Goal: Communication & Community: Answer question/provide support

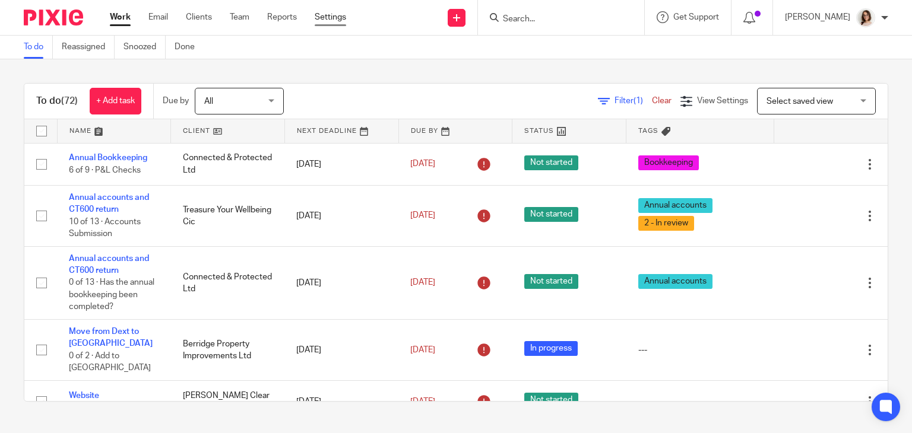
click at [337, 15] on link "Settings" at bounding box center [330, 17] width 31 height 12
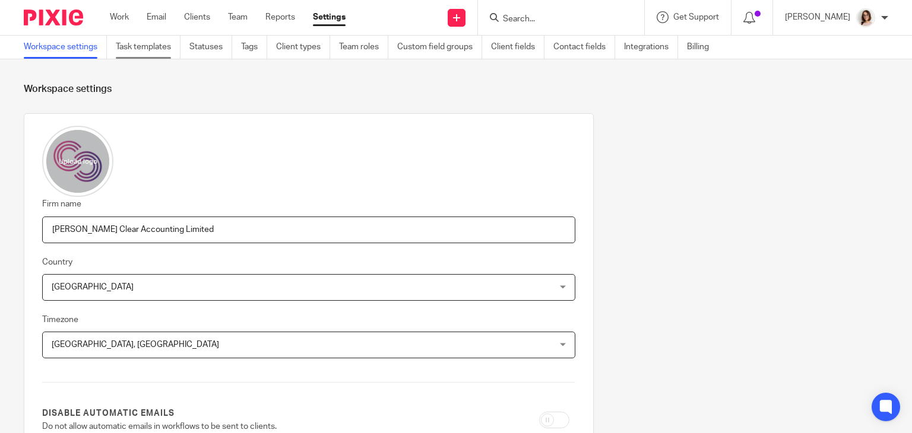
click at [135, 46] on link "Task templates" at bounding box center [148, 47] width 65 height 23
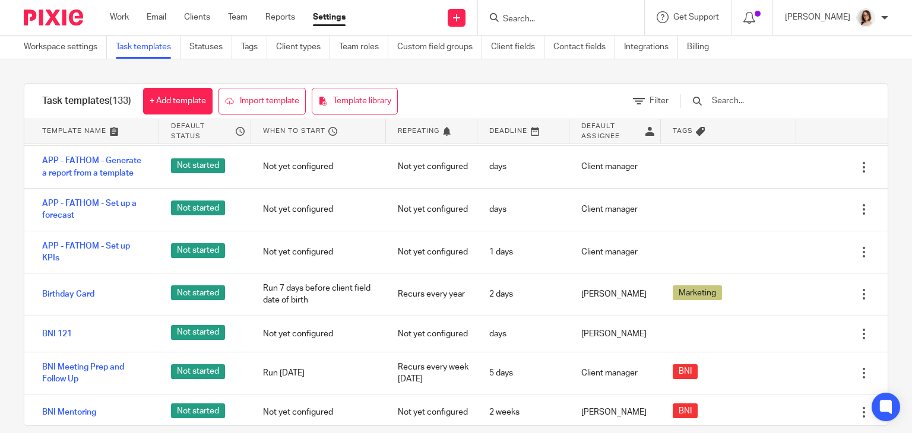
scroll to position [534, 0]
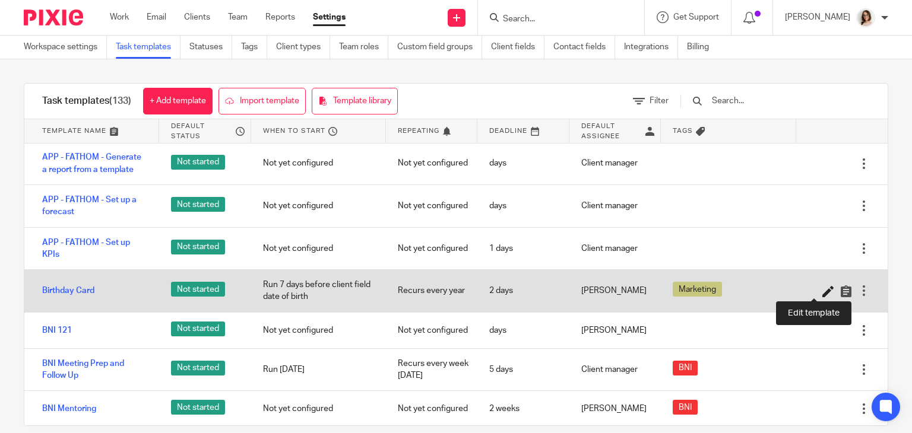
click at [822, 290] on icon at bounding box center [828, 292] width 12 height 12
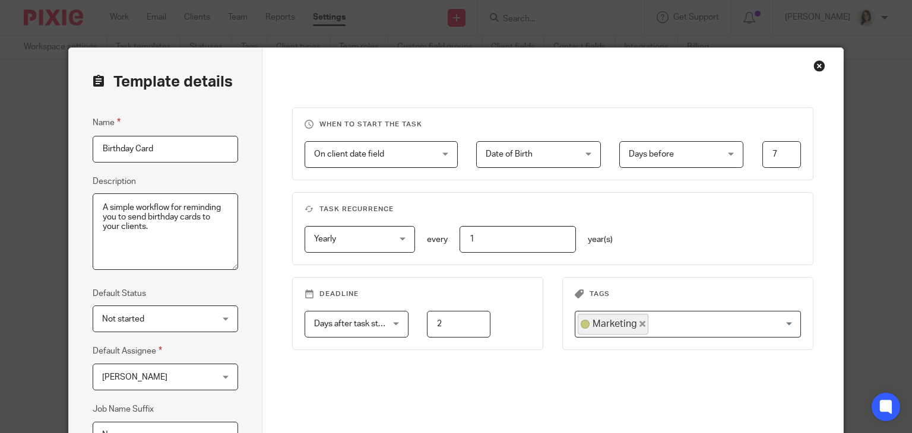
click at [141, 376] on span "Charlene Dalton" at bounding box center [134, 377] width 65 height 8
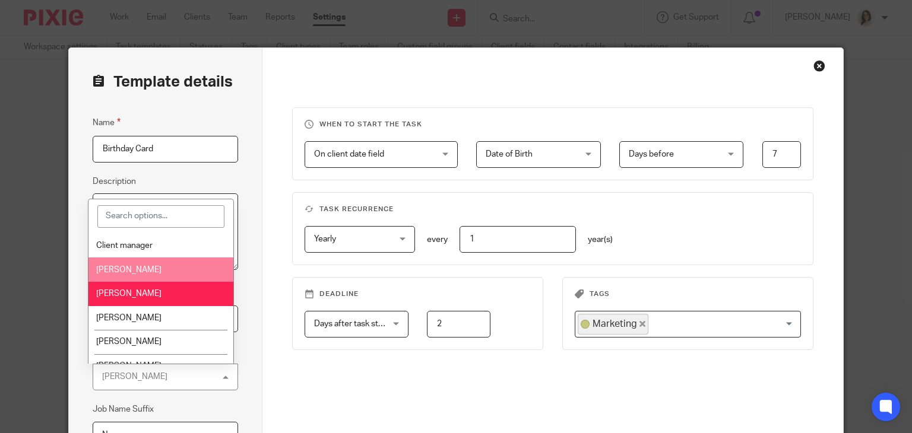
click at [135, 262] on li "[PERSON_NAME]" at bounding box center [160, 270] width 144 height 24
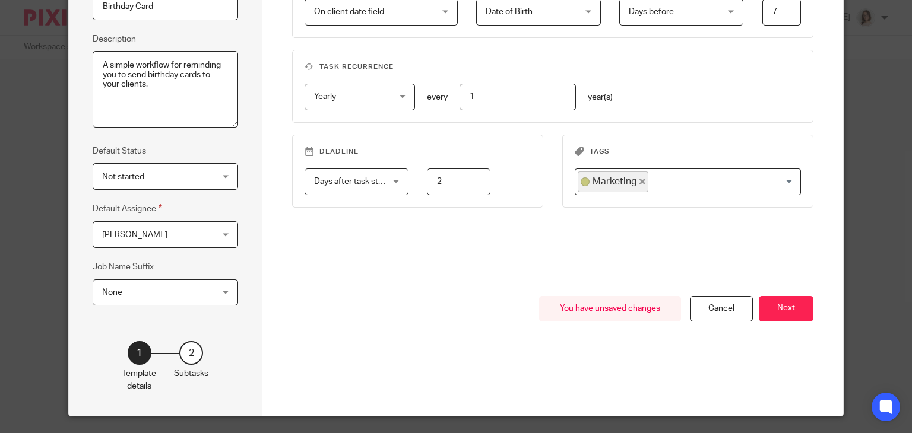
scroll to position [170, 0]
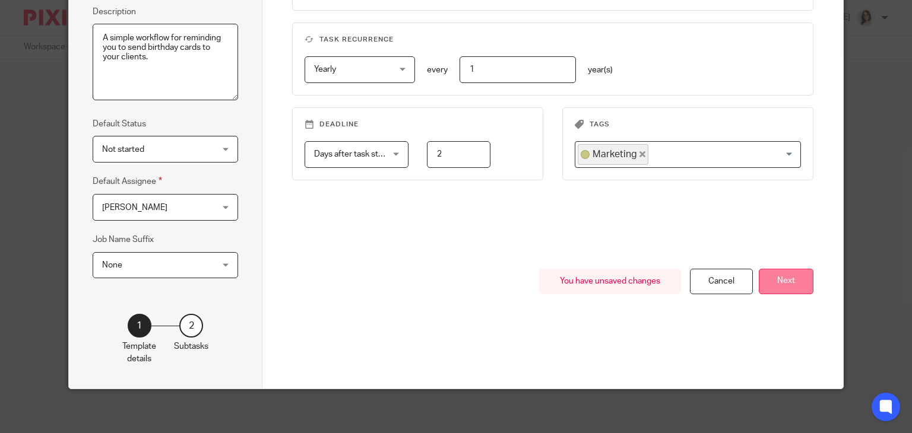
click at [771, 283] on button "Next" at bounding box center [786, 282] width 55 height 26
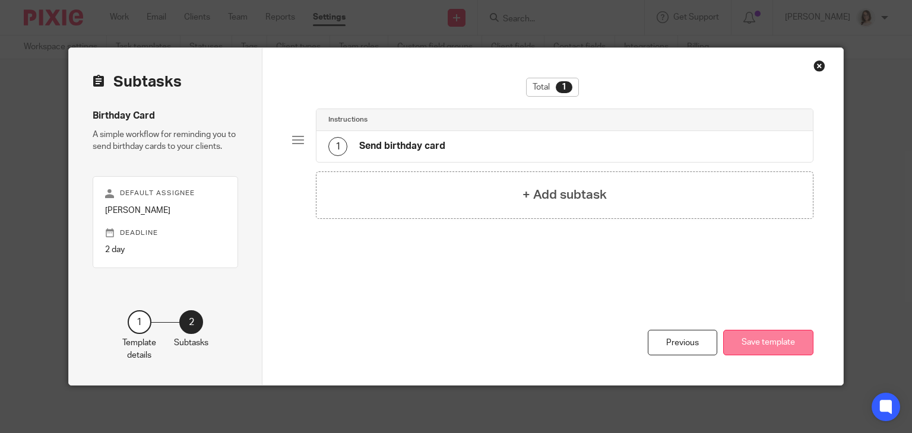
click at [728, 350] on button "Save template" at bounding box center [768, 343] width 90 height 26
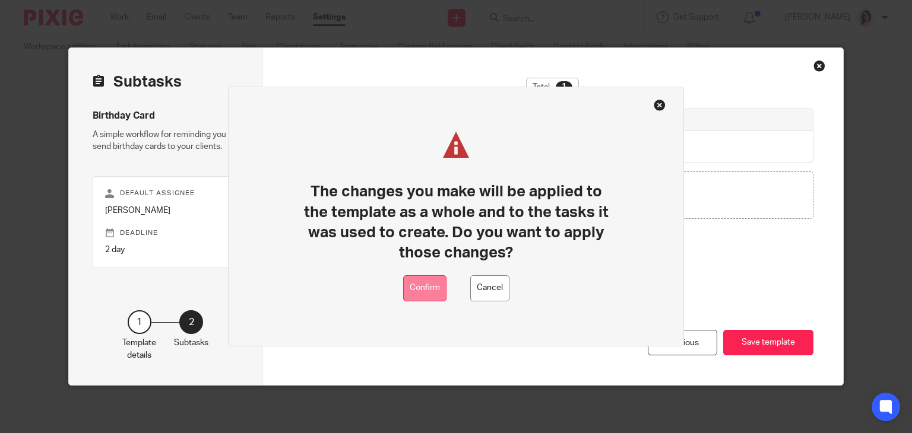
click at [426, 293] on button "Confirm" at bounding box center [424, 288] width 43 height 27
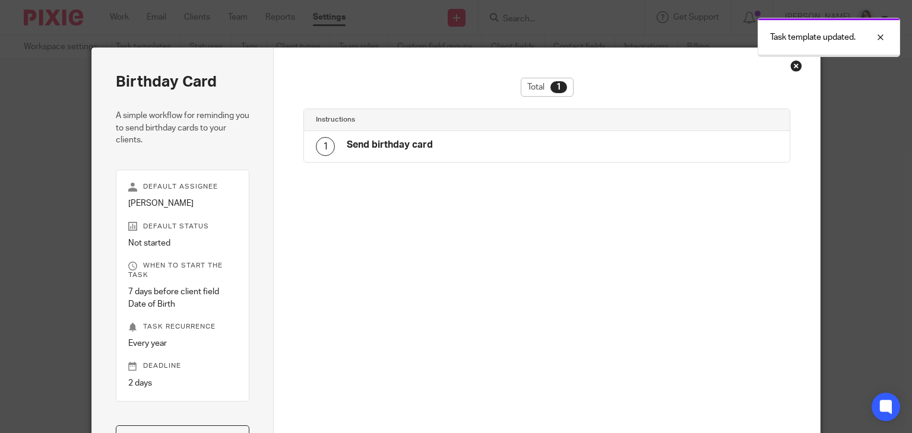
scroll to position [17, 0]
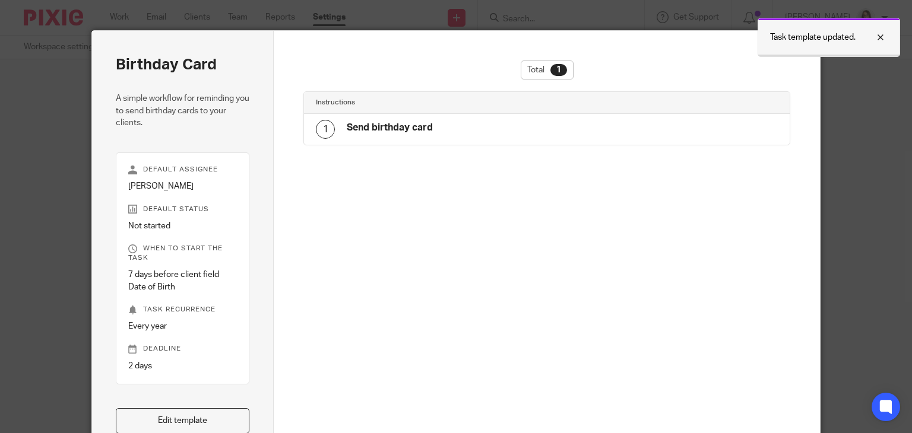
click at [881, 36] on div at bounding box center [872, 37] width 32 height 14
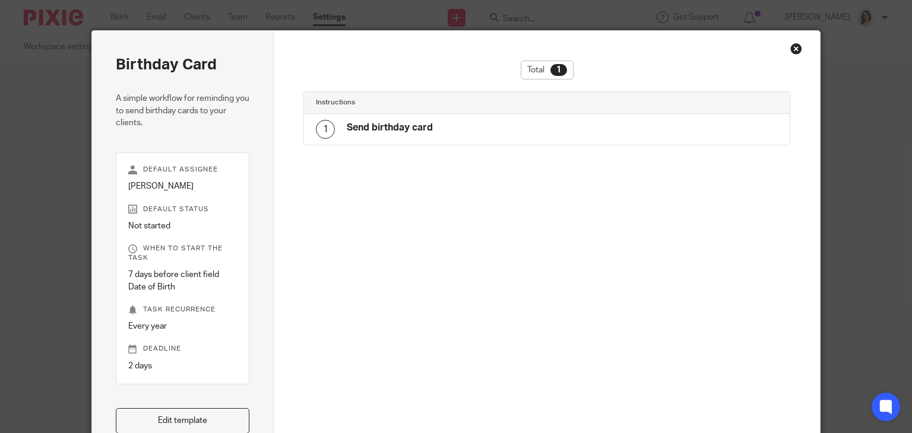
click at [793, 48] on div "Close this dialog window" at bounding box center [796, 49] width 12 height 12
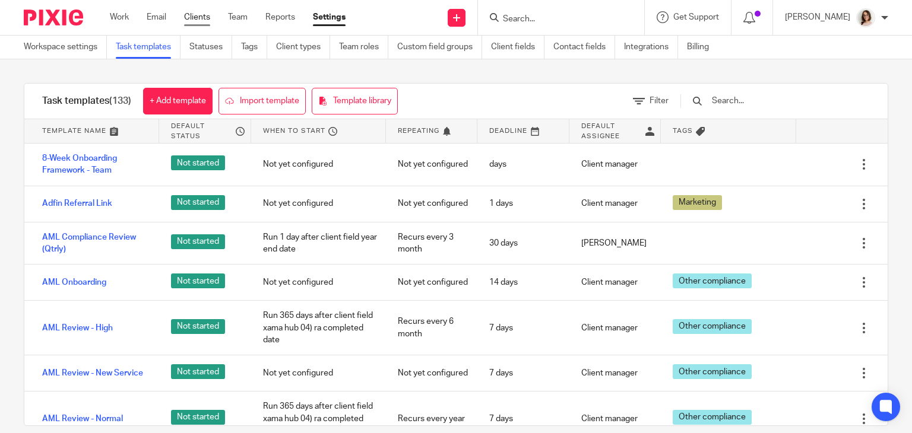
click at [187, 21] on link "Clients" at bounding box center [197, 17] width 26 height 12
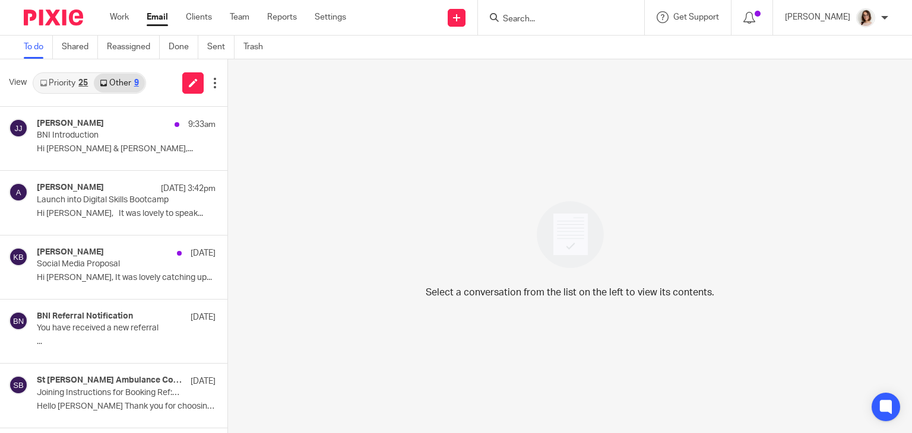
click at [157, 18] on link "Email" at bounding box center [157, 17] width 21 height 12
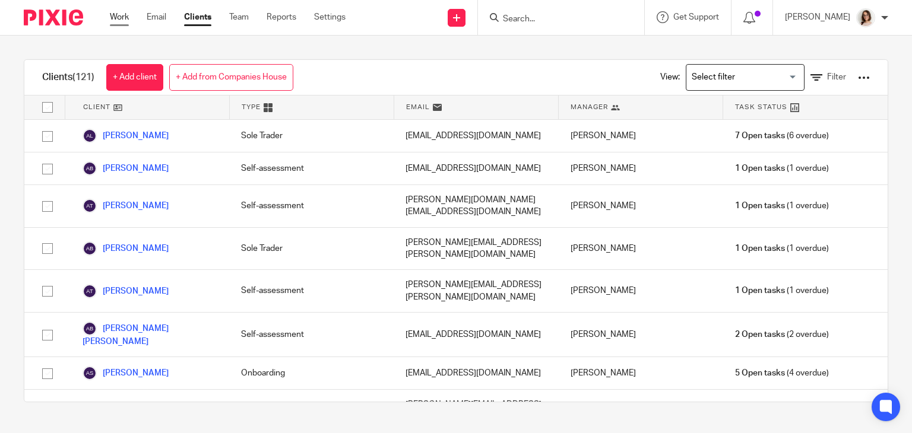
click at [125, 20] on link "Work" at bounding box center [119, 17] width 19 height 12
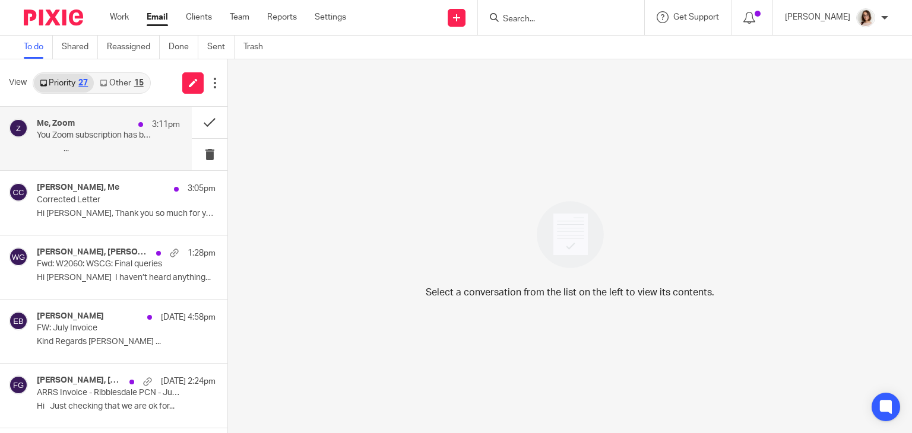
click at [102, 152] on p "͏ ‌ ﻿ ͏ ‌ ﻿ ͏ ‌ ﻿ ͏..." at bounding box center [108, 149] width 143 height 10
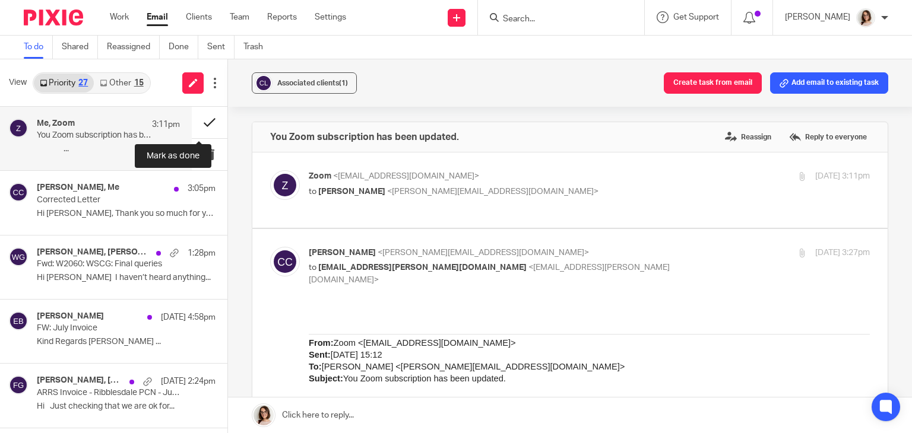
click at [200, 125] on button at bounding box center [210, 122] width 36 height 31
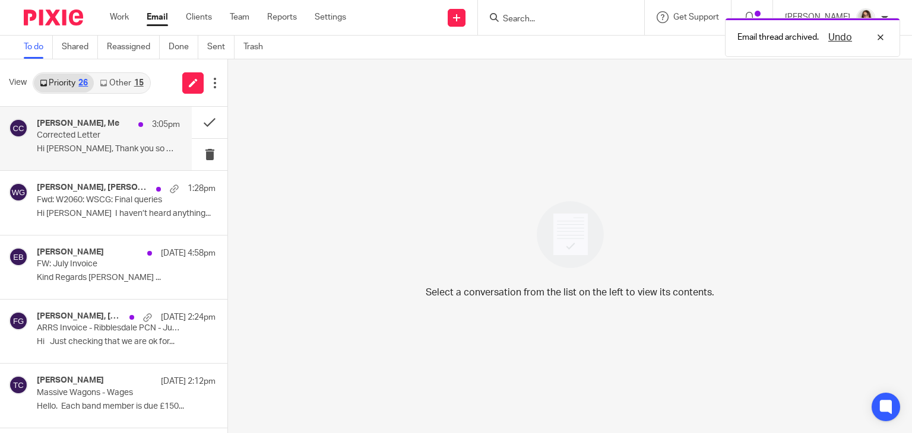
click at [109, 160] on div "emily glancy, Me 3:05pm Corrected Letter Hi Caroline, Thank you so much for you…" at bounding box center [96, 139] width 192 height 64
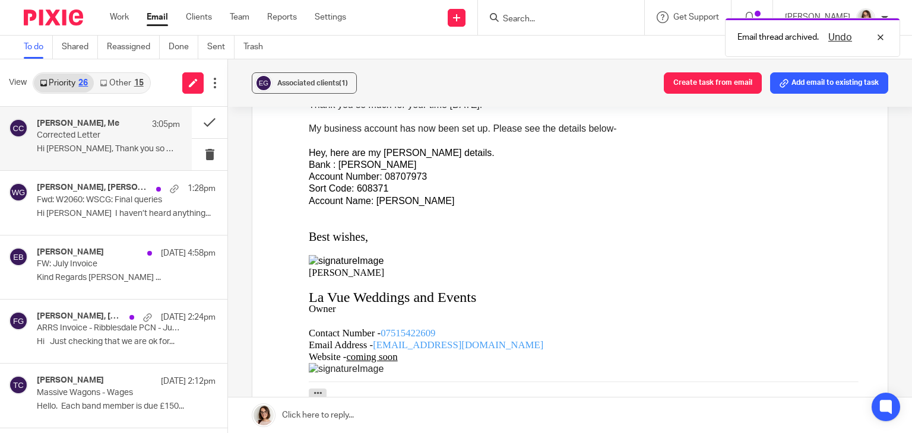
scroll to position [227, 0]
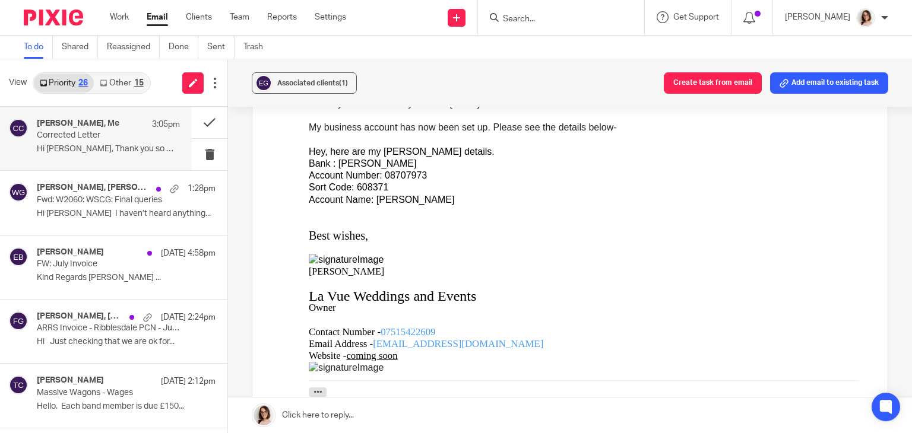
click at [116, 75] on link "Other 15" at bounding box center [121, 83] width 55 height 19
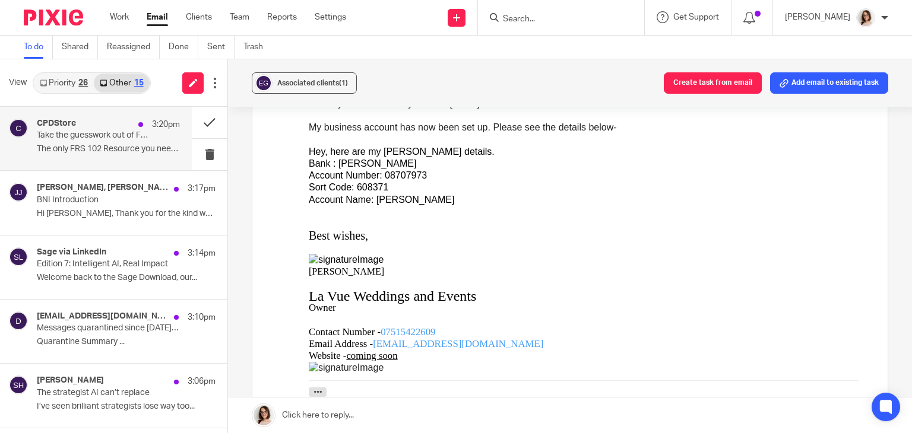
click at [139, 154] on p "The only FRS 102 Resource you need ..." at bounding box center [108, 149] width 143 height 10
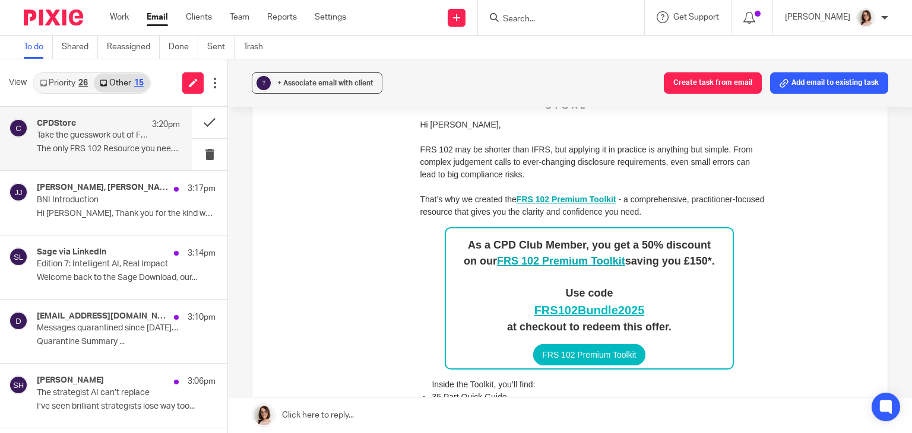
scroll to position [172, 0]
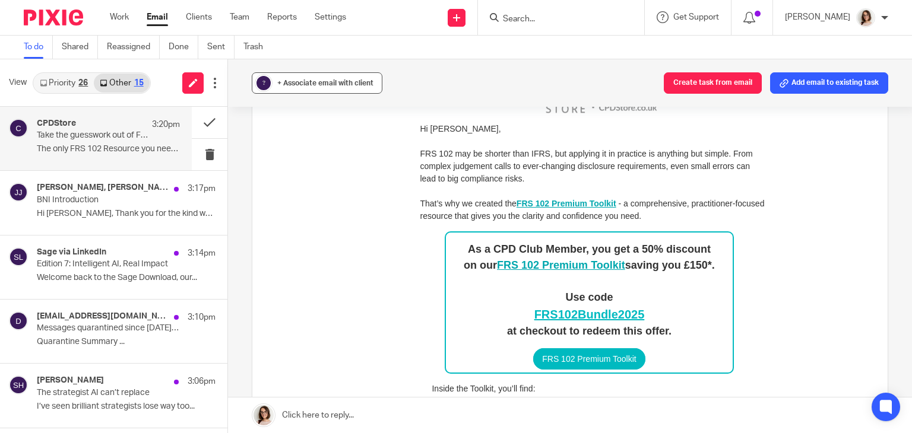
click at [294, 88] on div "+ Associate email with client" at bounding box center [325, 83] width 96 height 12
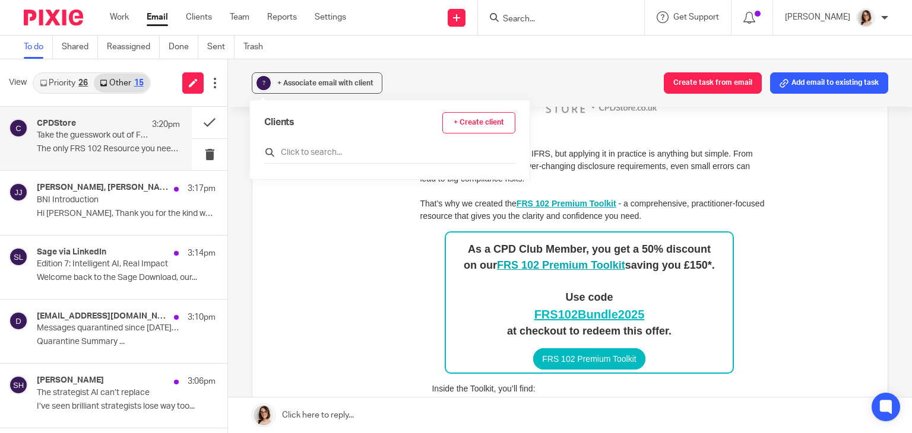
click at [299, 153] on input "text" at bounding box center [389, 153] width 251 height 12
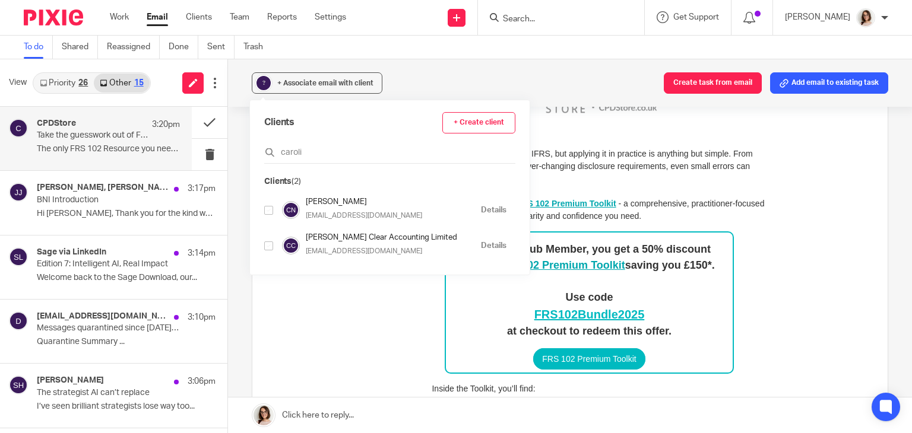
type input "caroli"
click at [266, 211] on input "checkbox" at bounding box center [268, 210] width 9 height 9
checkbox input "true"
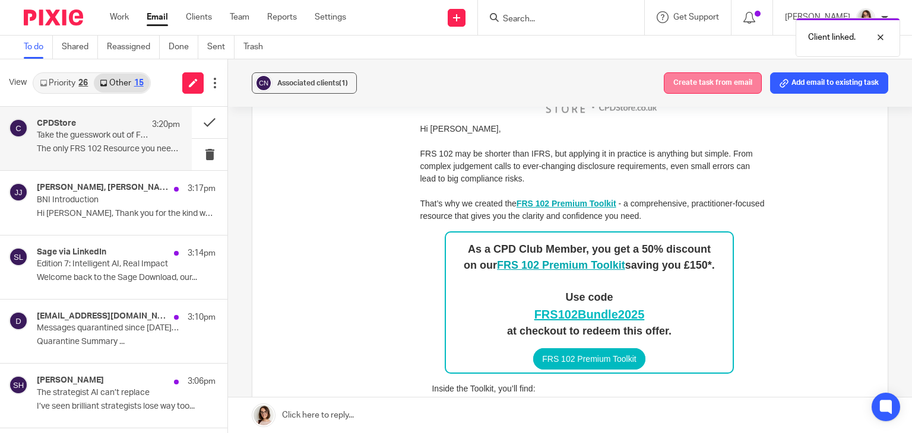
click at [682, 83] on button "Create task from email" at bounding box center [713, 82] width 98 height 21
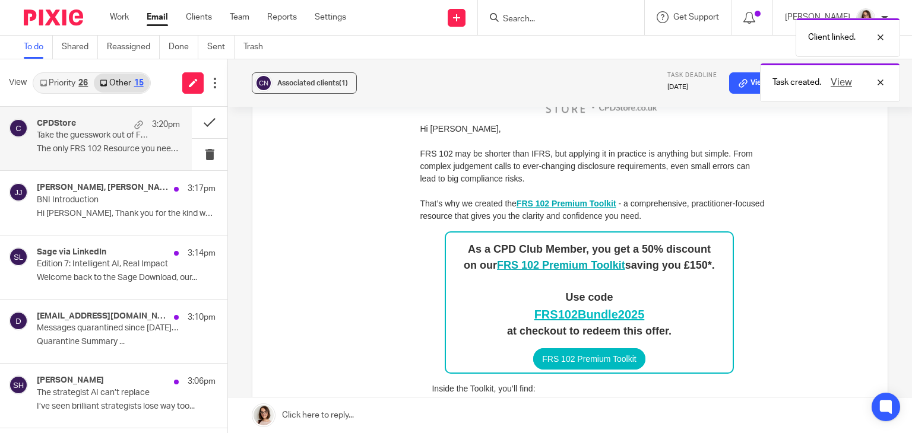
scroll to position [0, 0]
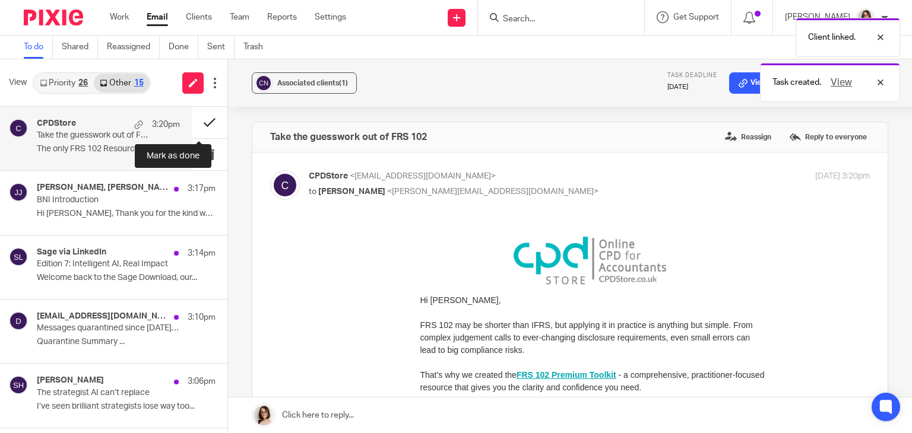
click at [194, 119] on button at bounding box center [210, 122] width 36 height 31
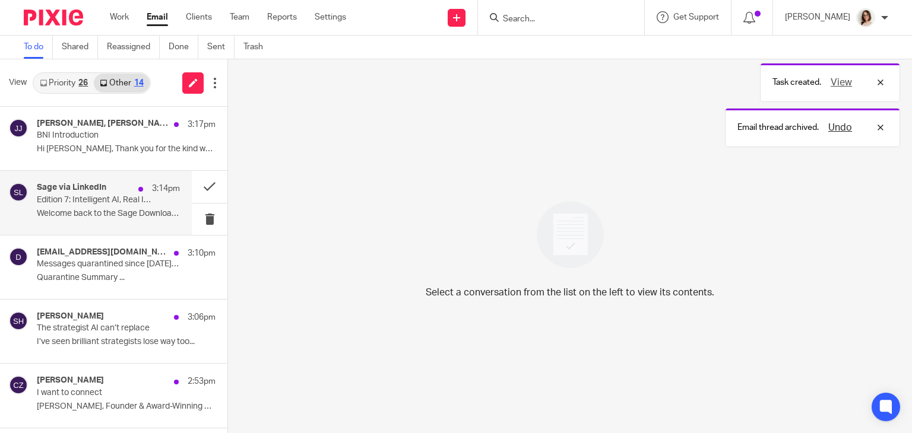
click at [131, 200] on p "Edition 7: Intelligent AI, Real Impact" at bounding box center [94, 200] width 115 height 10
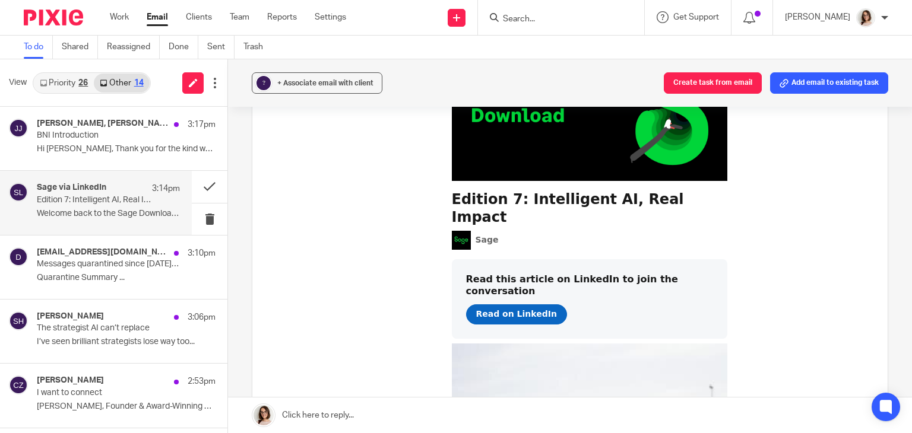
scroll to position [321, 0]
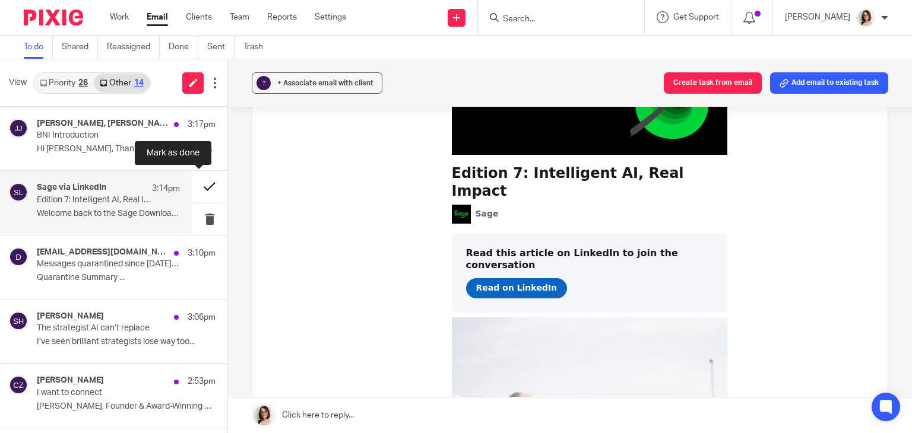
click at [201, 180] on button at bounding box center [210, 186] width 36 height 31
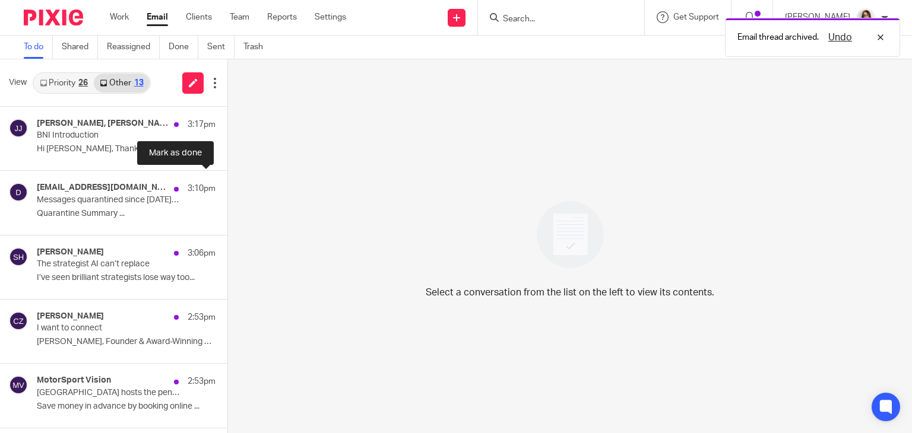
click at [227, 180] on button at bounding box center [231, 186] width 9 height 31
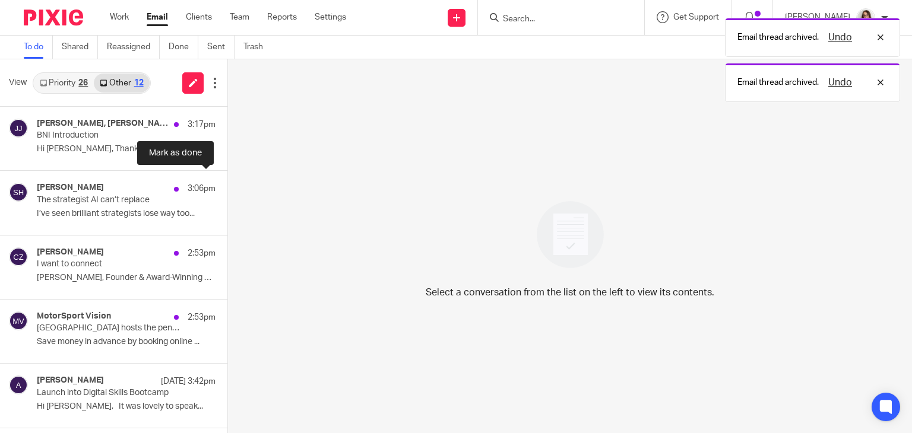
click at [227, 180] on button at bounding box center [231, 186] width 9 height 31
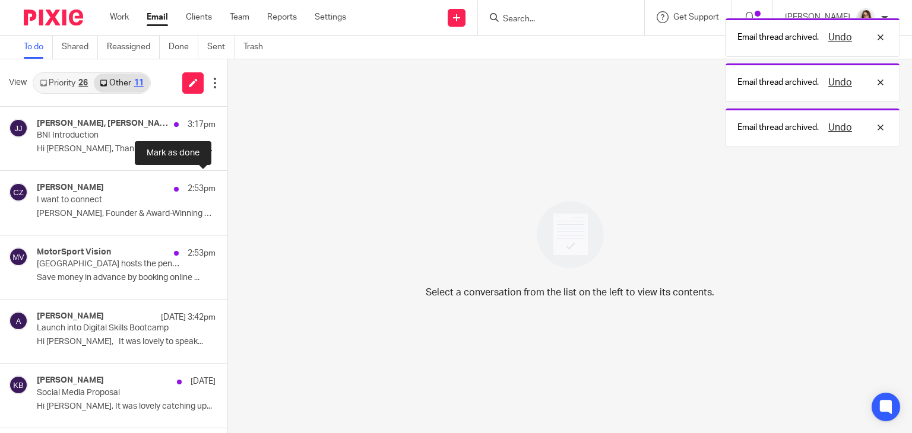
click at [227, 180] on button at bounding box center [231, 186] width 9 height 31
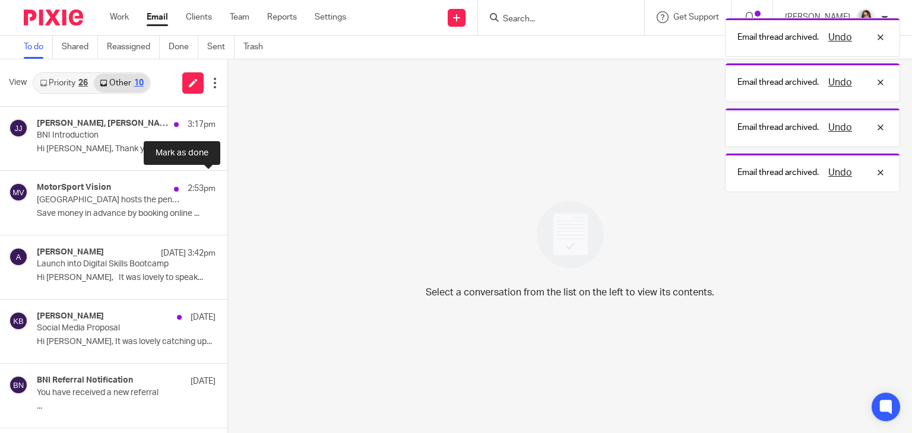
click at [227, 180] on button at bounding box center [231, 186] width 9 height 31
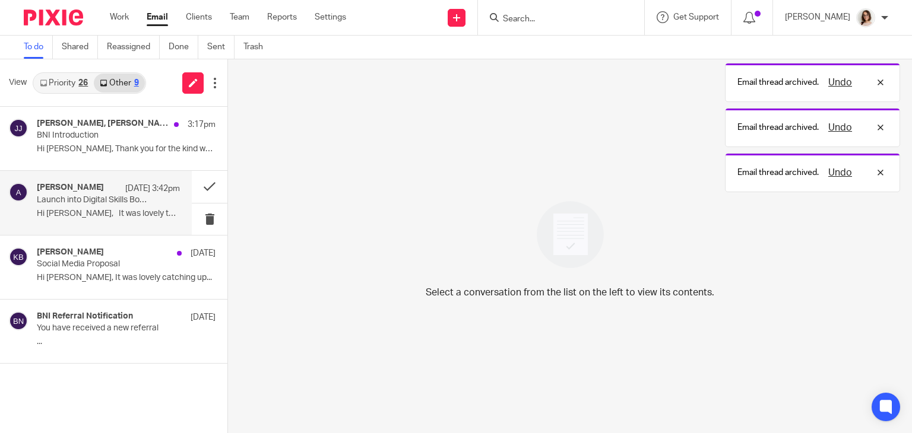
click at [128, 210] on p "Hi Caroline, It was lovely to speak..." at bounding box center [108, 214] width 143 height 10
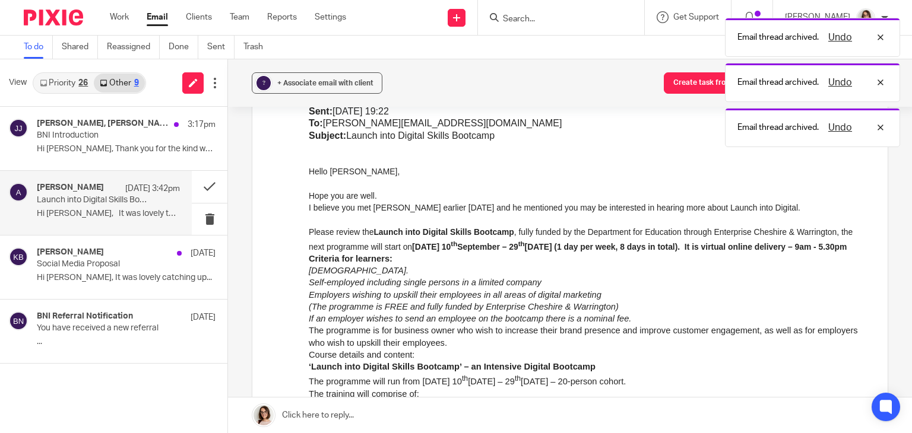
scroll to position [0, 0]
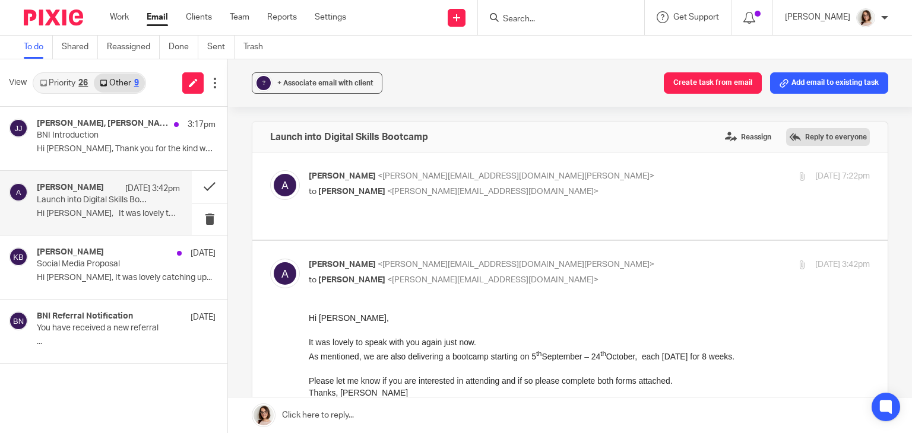
click at [817, 144] on label "Reply to everyone" at bounding box center [828, 137] width 84 height 18
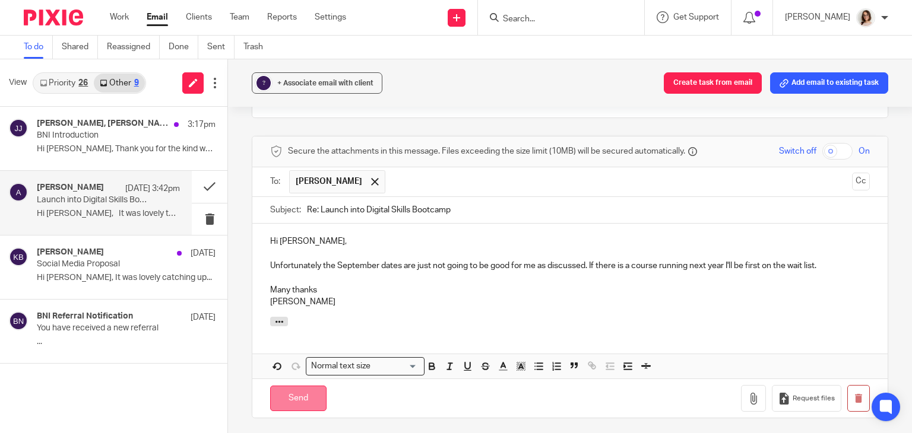
click at [290, 386] on input "Send" at bounding box center [298, 399] width 56 height 26
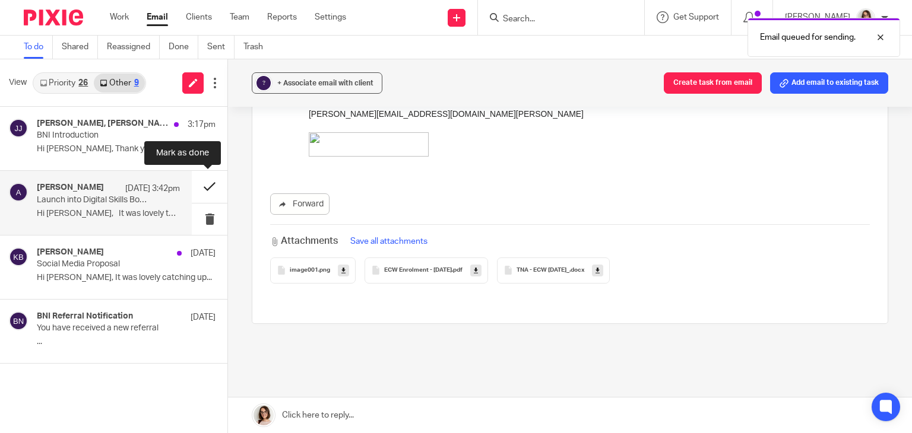
click at [204, 186] on button at bounding box center [210, 186] width 36 height 31
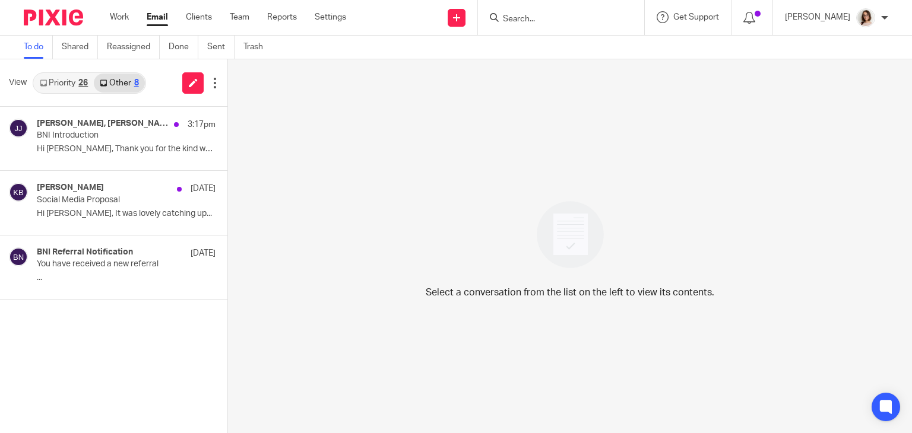
click at [154, 20] on link "Email" at bounding box center [157, 17] width 21 height 12
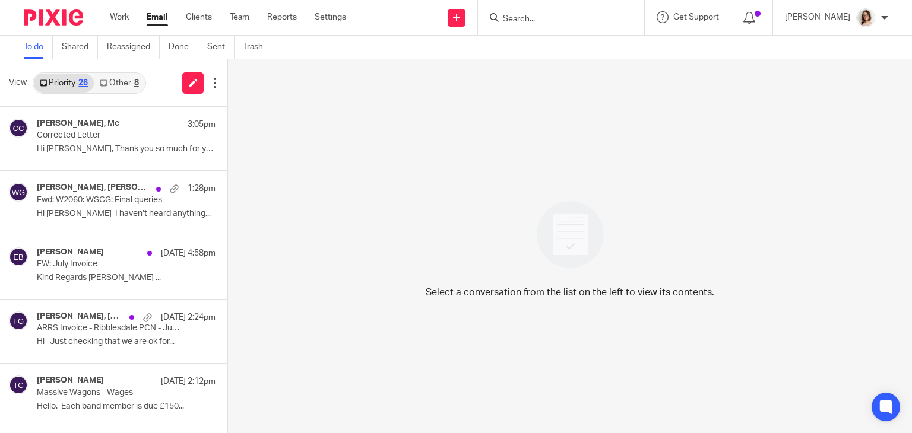
click at [160, 23] on link "Email" at bounding box center [157, 17] width 21 height 12
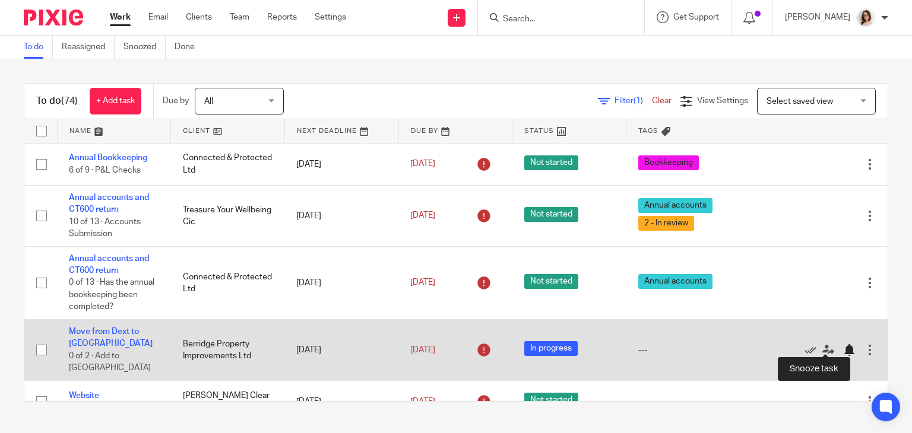
click at [843, 348] on div at bounding box center [849, 350] width 12 height 12
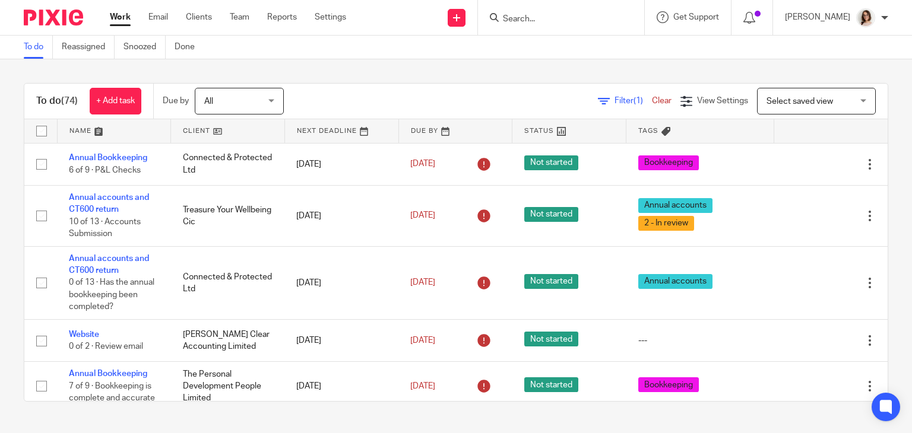
click at [523, 21] on input "Search" at bounding box center [555, 19] width 107 height 11
type input "avo"
click at [543, 38] on link at bounding box center [585, 50] width 173 height 27
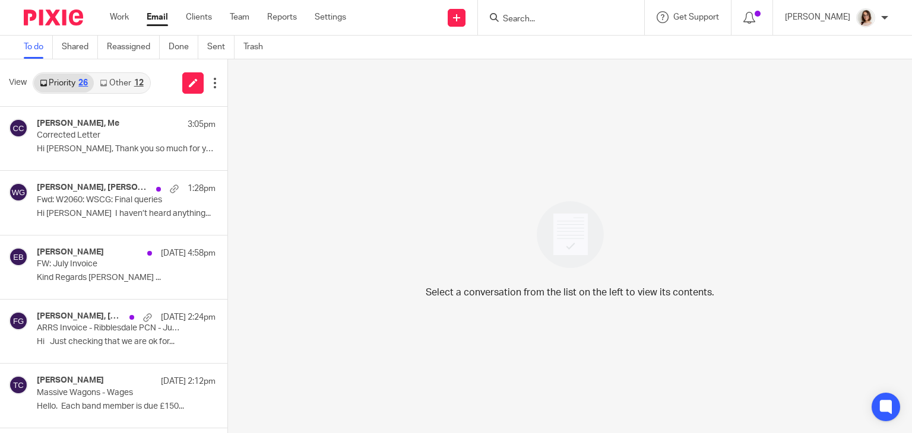
click at [110, 81] on link "Other 12" at bounding box center [121, 83] width 55 height 19
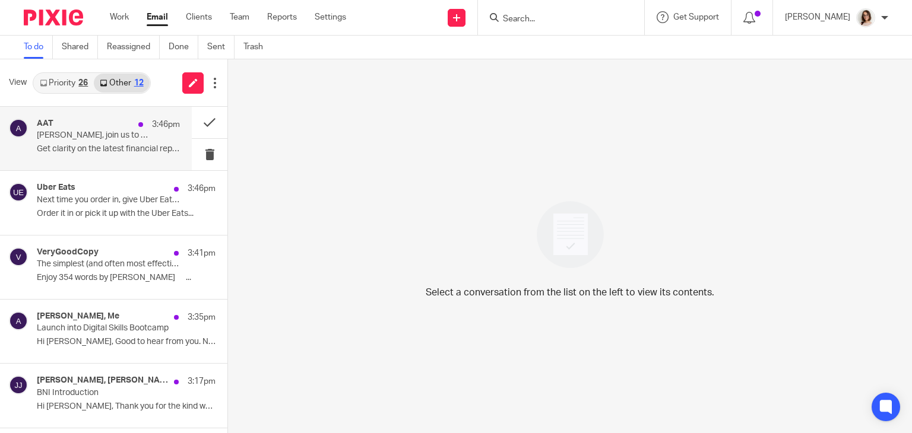
click at [123, 144] on p "Get clarity on the latest financial reporting..." at bounding box center [108, 149] width 143 height 10
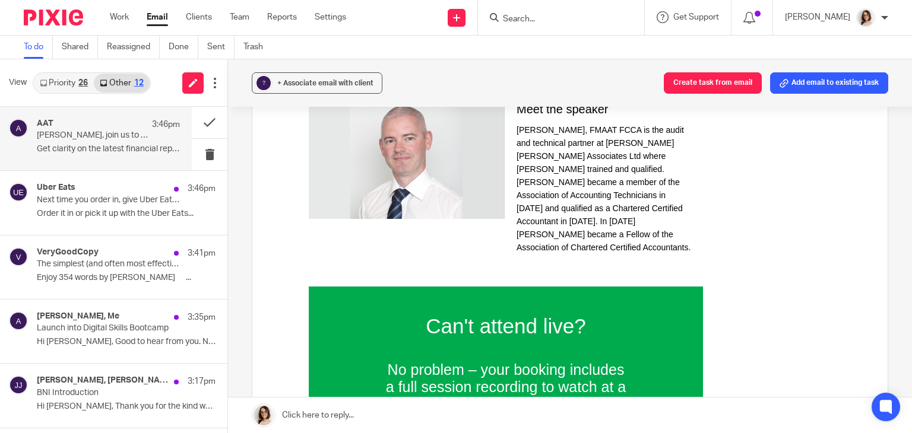
scroll to position [741, 0]
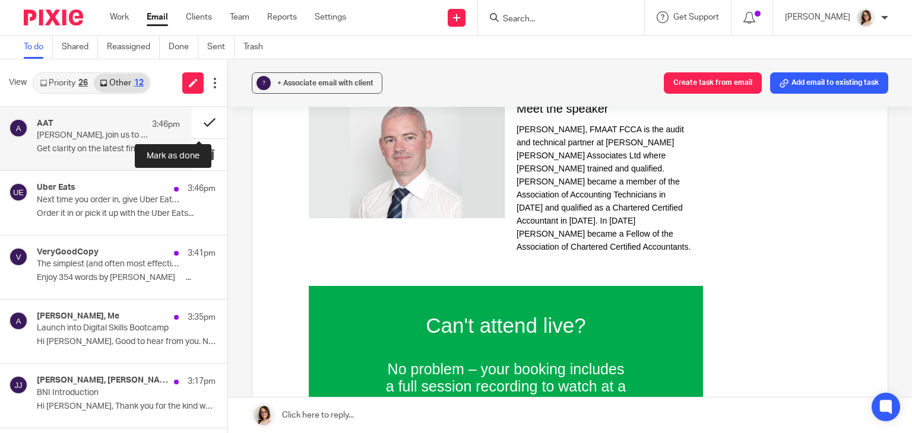
click at [198, 124] on button at bounding box center [210, 122] width 36 height 31
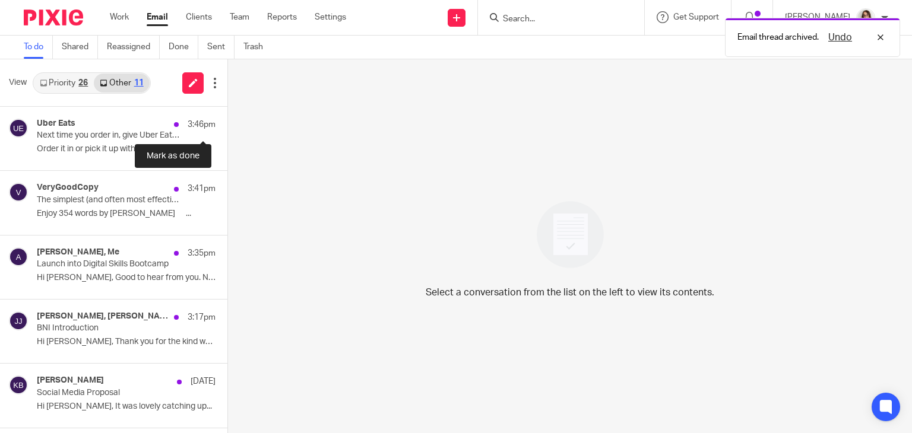
click at [227, 124] on button at bounding box center [231, 122] width 9 height 31
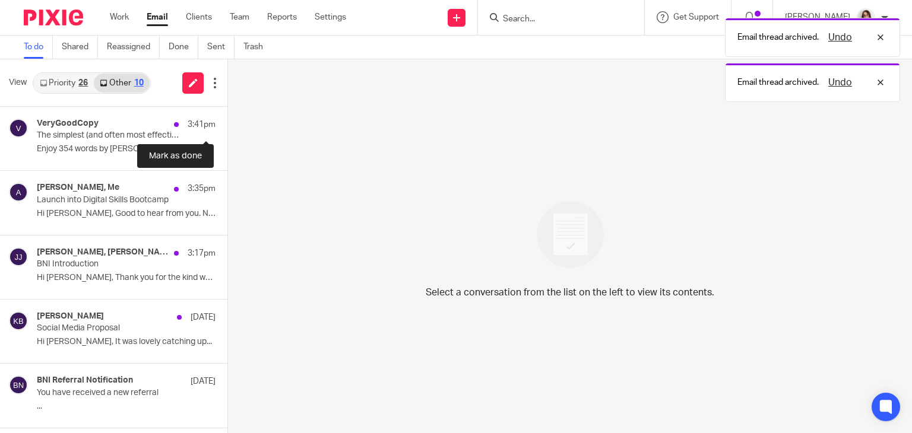
click at [227, 124] on button at bounding box center [231, 122] width 9 height 31
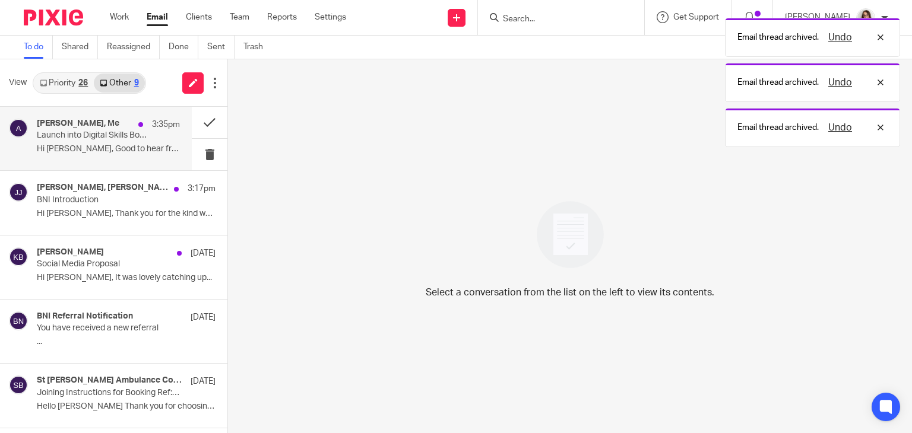
click at [98, 149] on p "Hi Caroline, Good to hear from you. No..." at bounding box center [108, 149] width 143 height 10
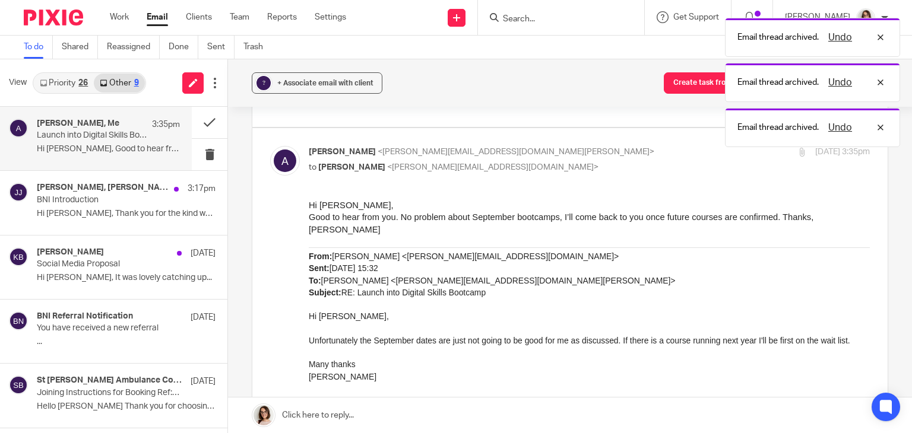
scroll to position [278, 0]
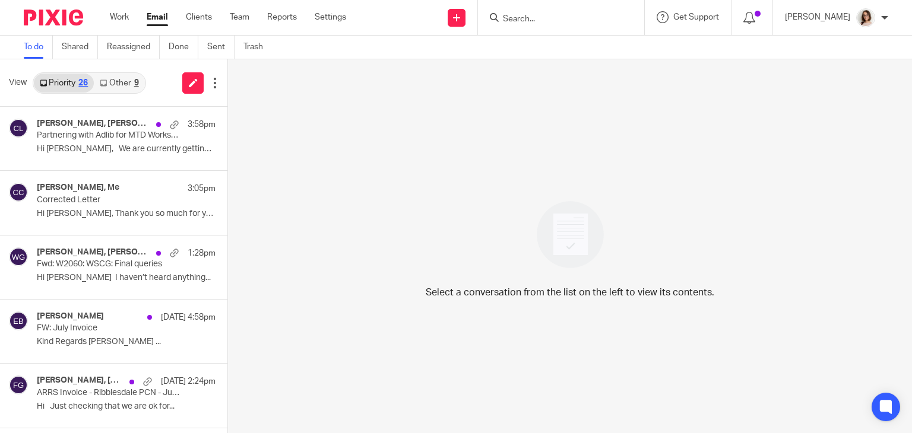
click at [165, 16] on link "Email" at bounding box center [157, 17] width 21 height 12
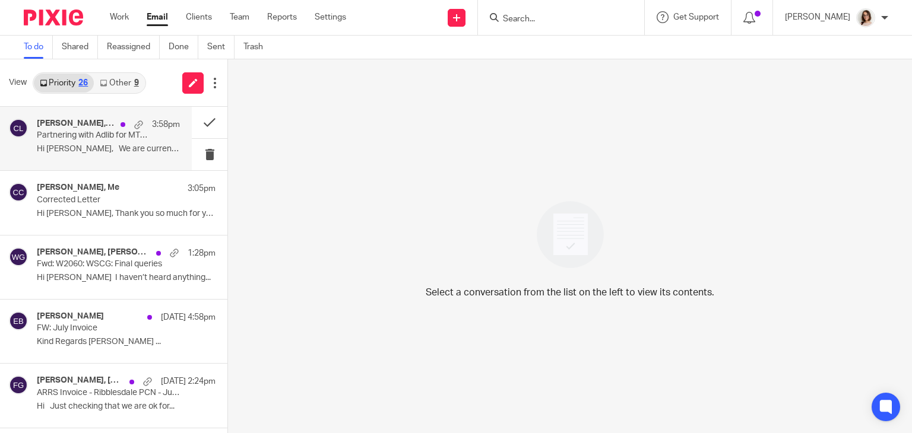
click at [125, 154] on p "Hi [PERSON_NAME], We are currently getting the..." at bounding box center [108, 149] width 143 height 10
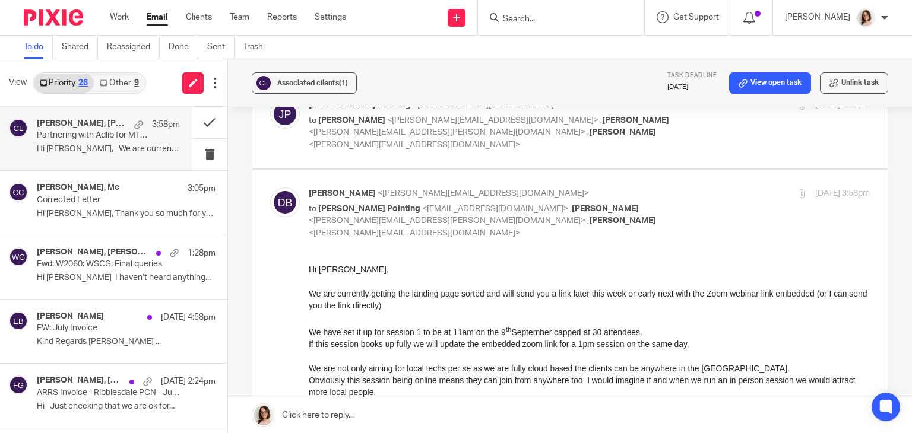
scroll to position [349, 0]
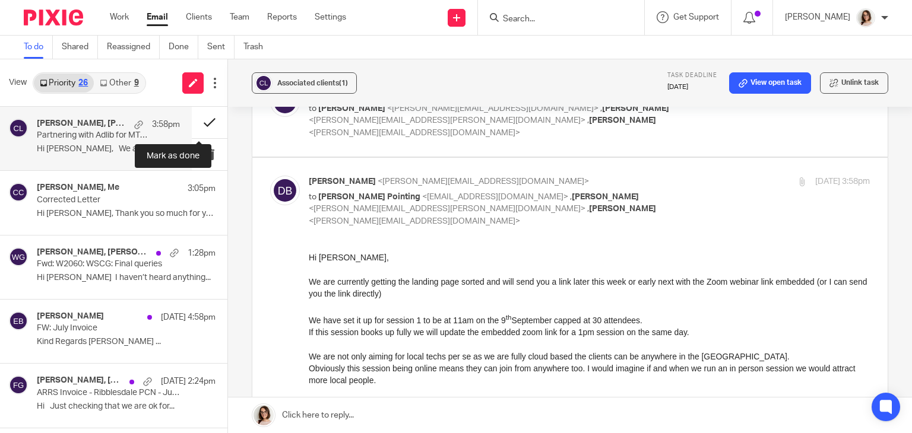
click at [199, 124] on button at bounding box center [210, 122] width 36 height 31
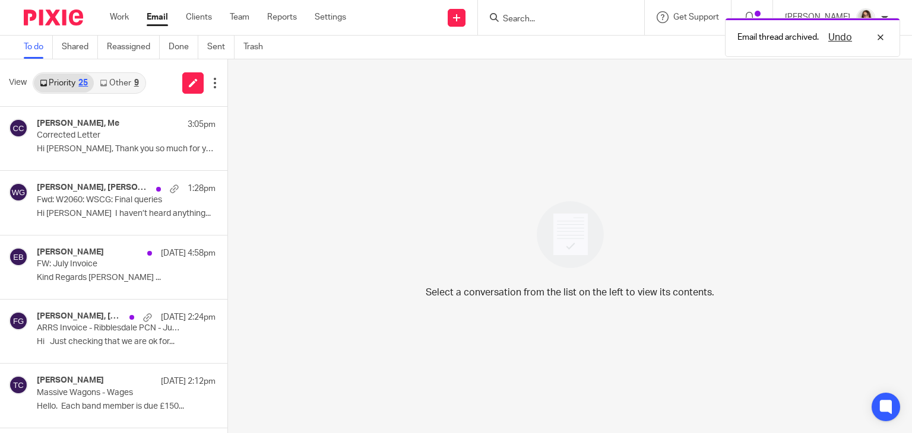
click at [116, 82] on link "Other 9" at bounding box center [119, 83] width 50 height 19
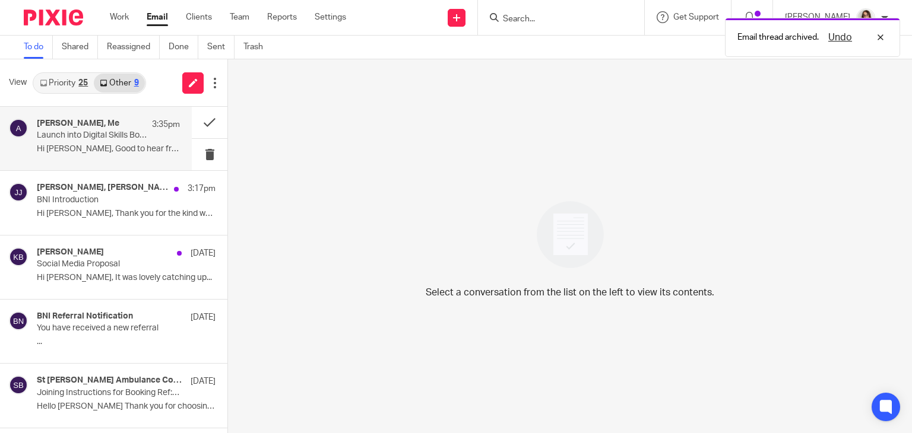
click at [144, 140] on div "[PERSON_NAME], Me 3:35pm Launch into Digital Skills Bootcamp Hi [PERSON_NAME], …" at bounding box center [108, 139] width 143 height 40
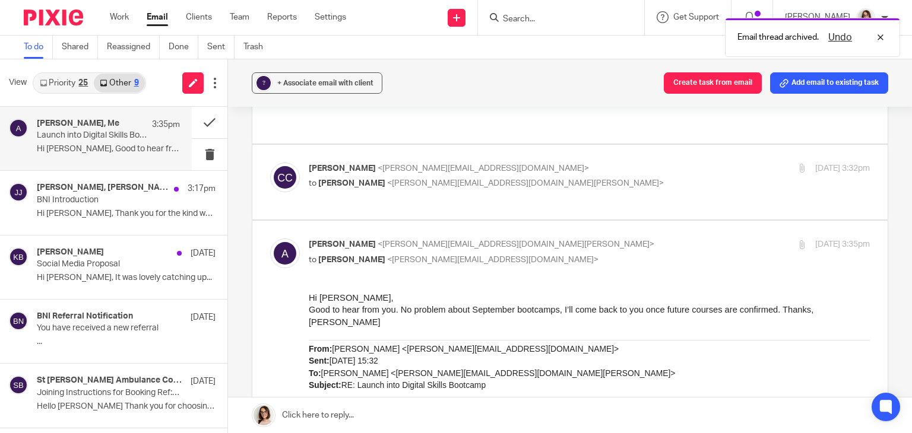
scroll to position [187, 0]
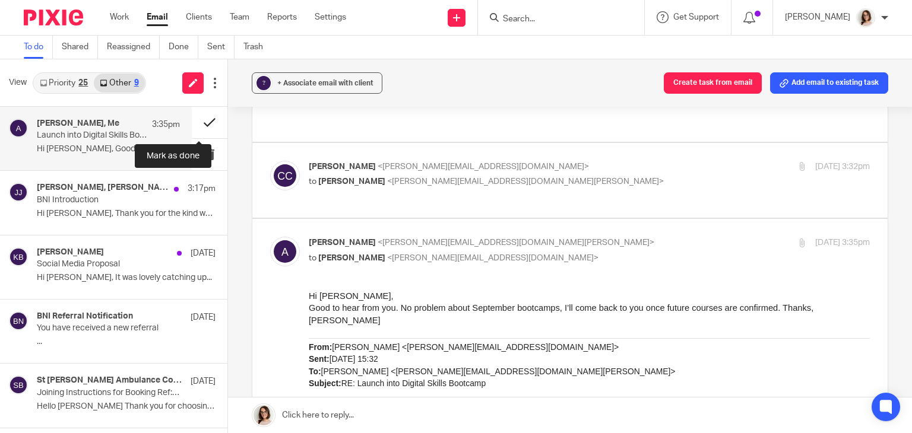
click at [197, 125] on button at bounding box center [210, 122] width 36 height 31
